Goal: Information Seeking & Learning: Understand process/instructions

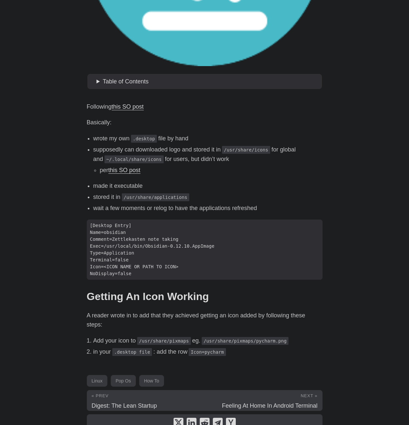
scroll to position [275, 0]
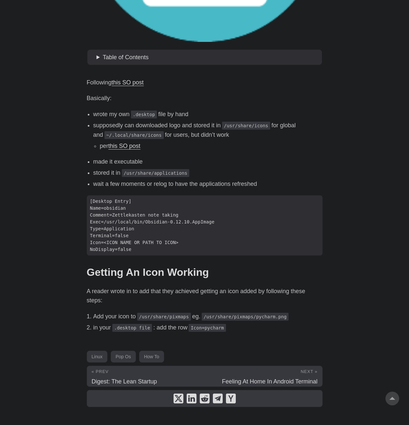
drag, startPoint x: 153, startPoint y: 134, endPoint x: 247, endPoint y: 135, distance: 94.3
click at [247, 135] on li "supposedly can downloaded logo and stored it in /usr/share/icons for global and…" at bounding box center [207, 136] width 229 height 30
drag, startPoint x: 100, startPoint y: 174, endPoint x: 206, endPoint y: 175, distance: 106.1
click at [206, 175] on li "stored it in /usr/share/applications" at bounding box center [207, 172] width 229 height 9
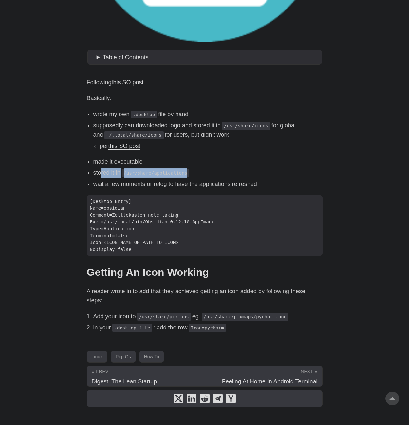
click at [206, 175] on li "stored it in /usr/share/applications" at bounding box center [207, 172] width 229 height 9
click at [139, 190] on div "Following this SO post Basically: wrote my own .desktop file by hand supposedly…" at bounding box center [205, 205] width 236 height 255
click at [160, 184] on li "wait a few moments or relog to have the applications refreshed" at bounding box center [207, 183] width 229 height 9
click at [242, 183] on li "wait a few moments or relog to have the applications refreshed" at bounding box center [207, 183] width 229 height 9
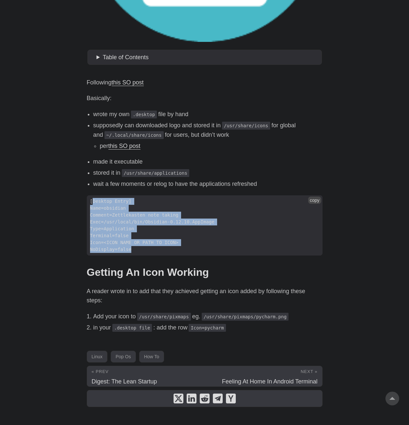
drag, startPoint x: 91, startPoint y: 200, endPoint x: 169, endPoint y: 252, distance: 93.7
click at [169, 252] on code "[Desktop Entry] Name=obsidian Comment=Zettlekasten note taking Exec=/usr/local/…" at bounding box center [205, 226] width 236 height 61
copy code "Desktop Entry] Name=obsidian Comment=Zettlekasten note taking Exec=/usr/local/b…"
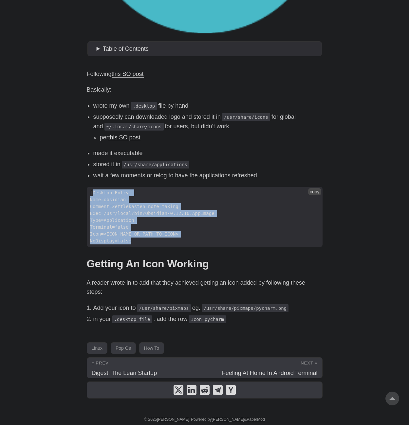
scroll to position [288, 0]
